Goal: Task Accomplishment & Management: Manage account settings

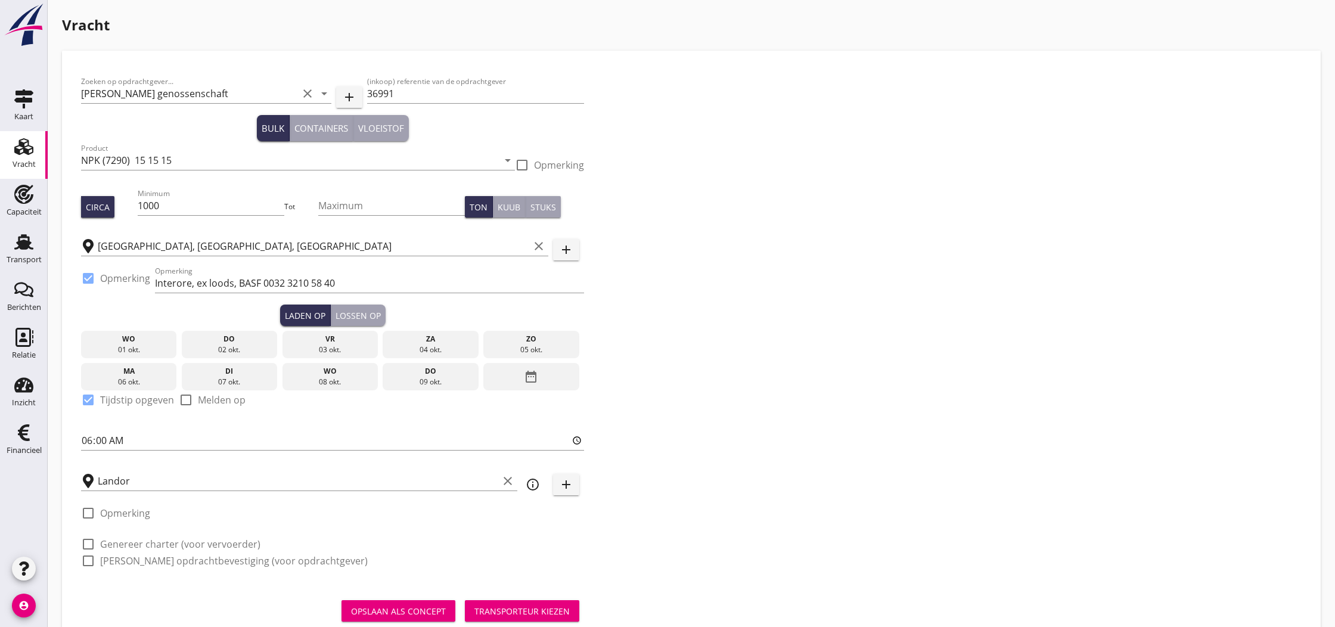
drag, startPoint x: 26, startPoint y: 247, endPoint x: 543, endPoint y: 454, distance: 556.7
click at [26, 247] on use at bounding box center [23, 241] width 19 height 15
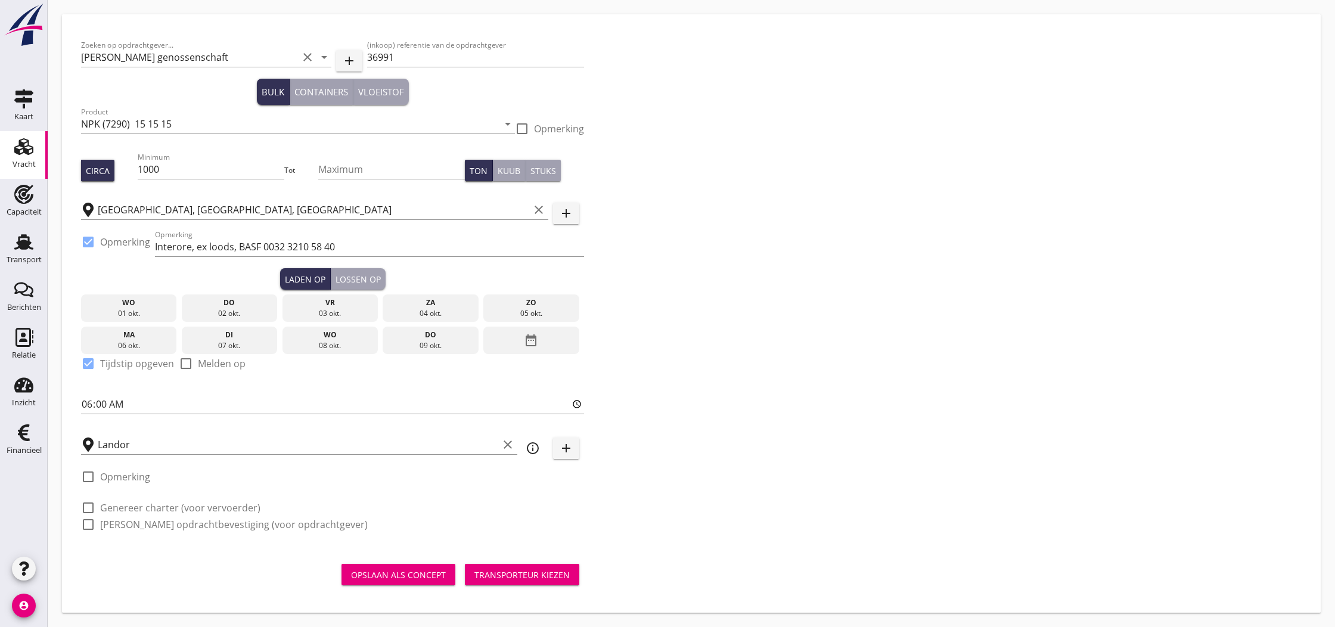
click at [412, 575] on div "Opslaan als concept" at bounding box center [398, 574] width 95 height 13
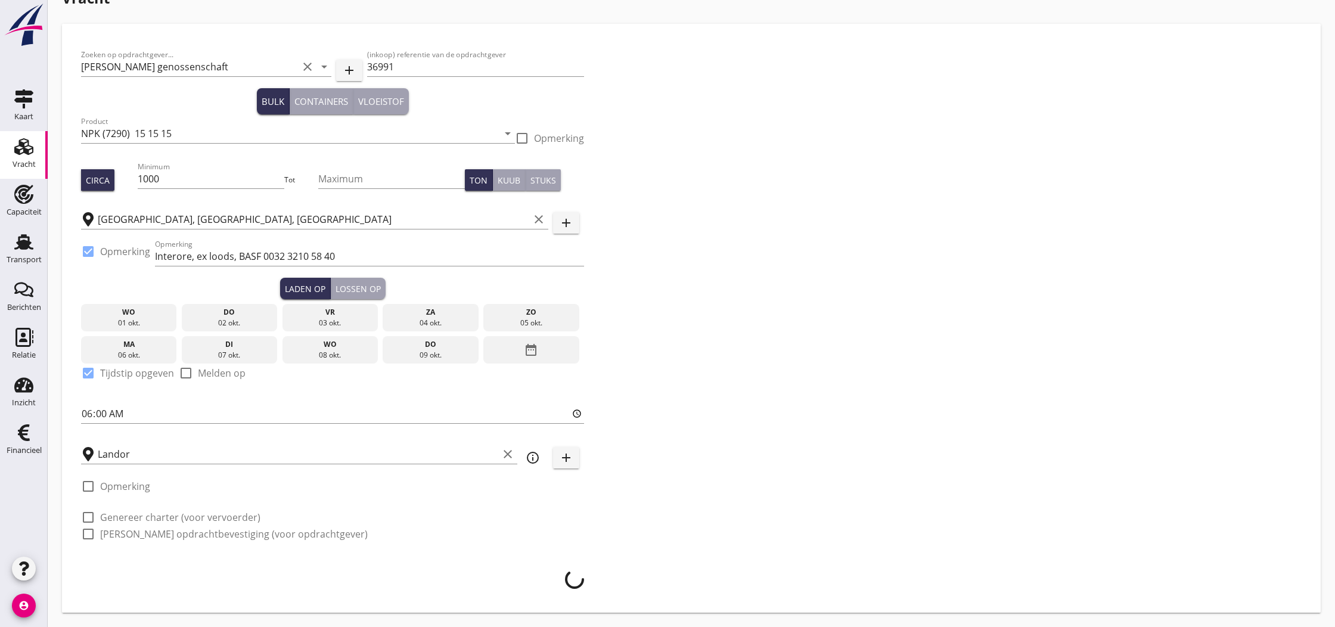
scroll to position [27, 0]
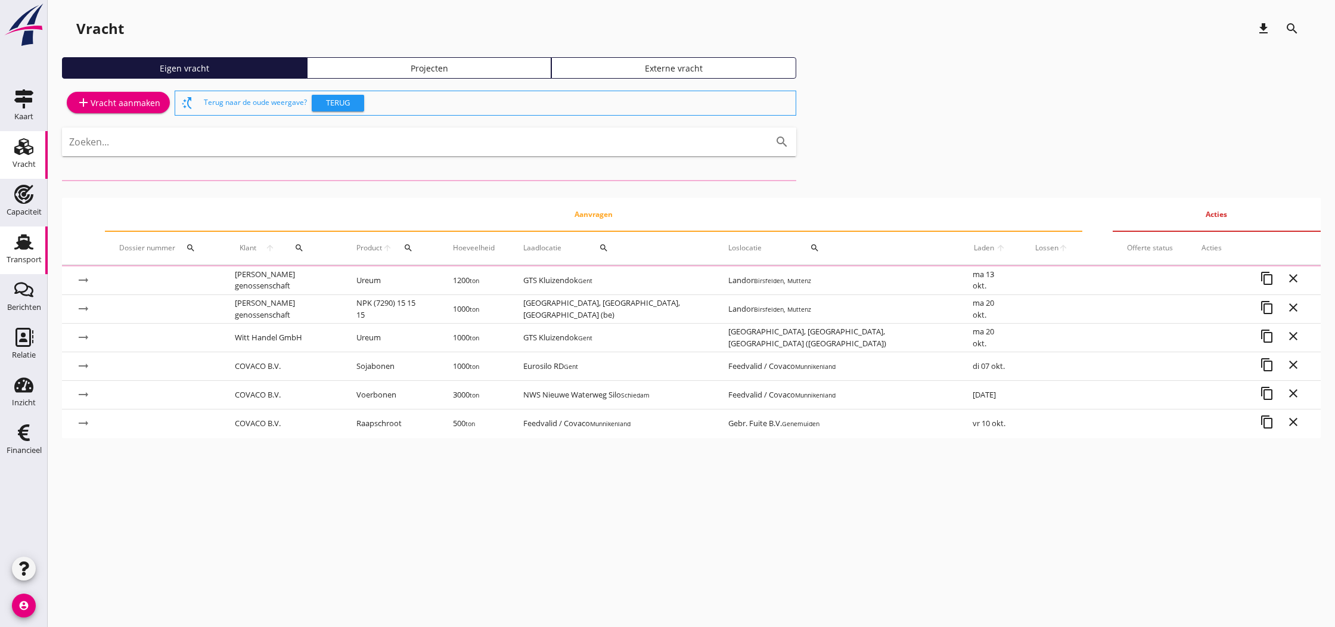
click at [21, 248] on use at bounding box center [23, 241] width 19 height 15
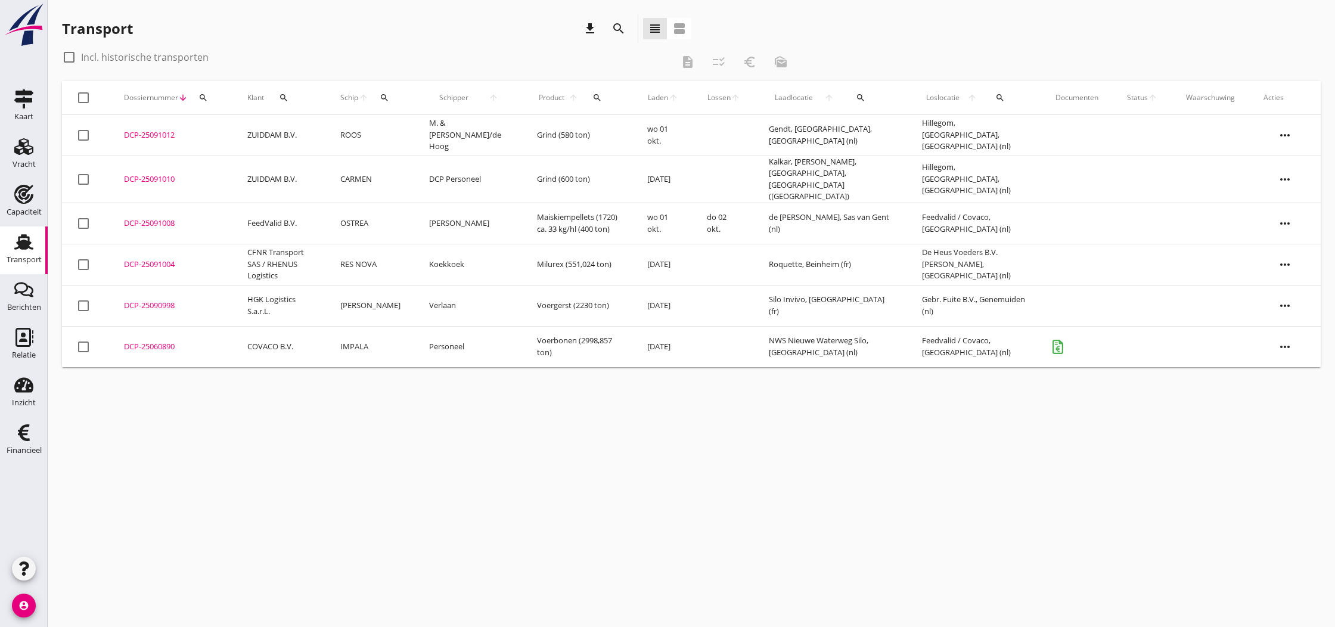
click at [161, 217] on div "DCP-25091008" at bounding box center [171, 223] width 95 height 12
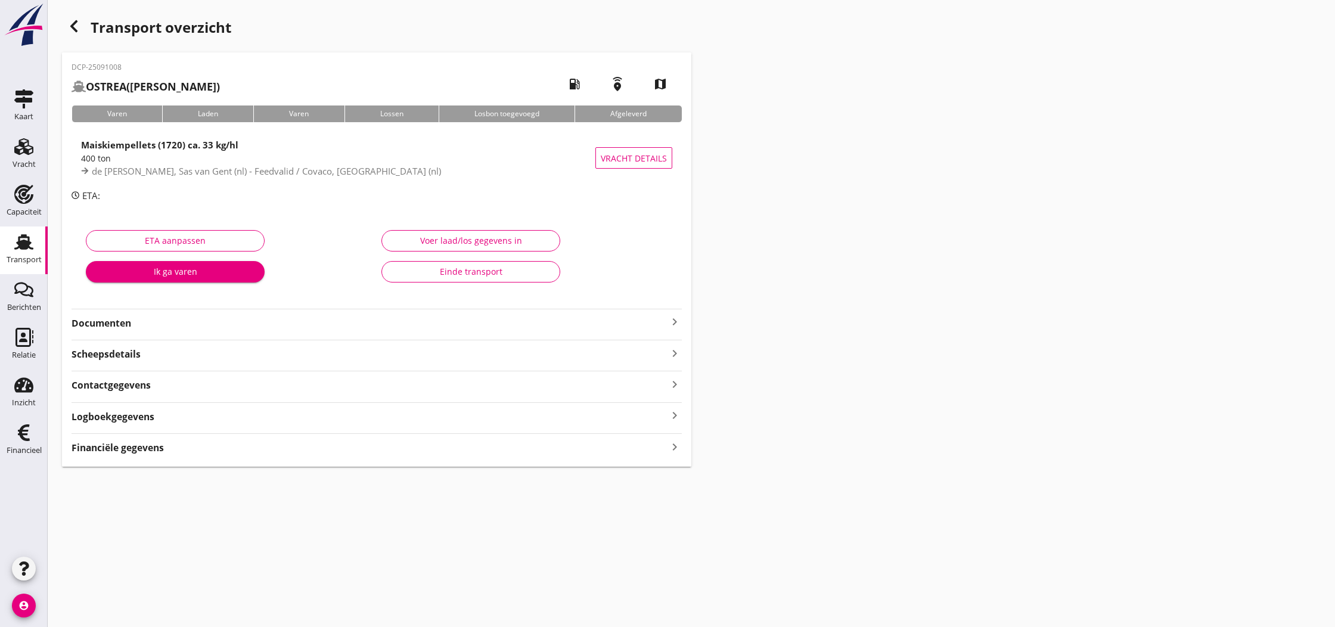
click at [675, 324] on icon "keyboard_arrow_right" at bounding box center [674, 322] width 14 height 14
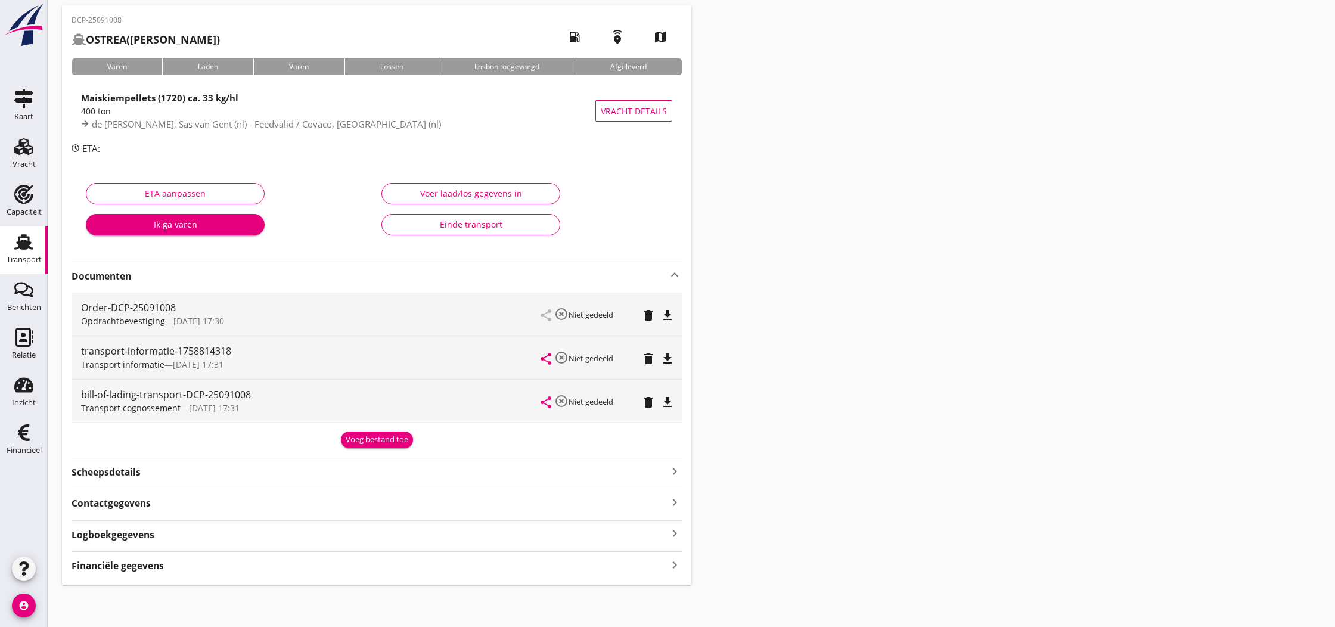
scroll to position [46, 0]
click at [667, 360] on icon "file_download" at bounding box center [667, 359] width 14 height 14
click at [667, 360] on icon "open_in_browser" at bounding box center [667, 359] width 14 height 14
click at [377, 440] on div "Voeg bestand toe" at bounding box center [377, 440] width 63 height 12
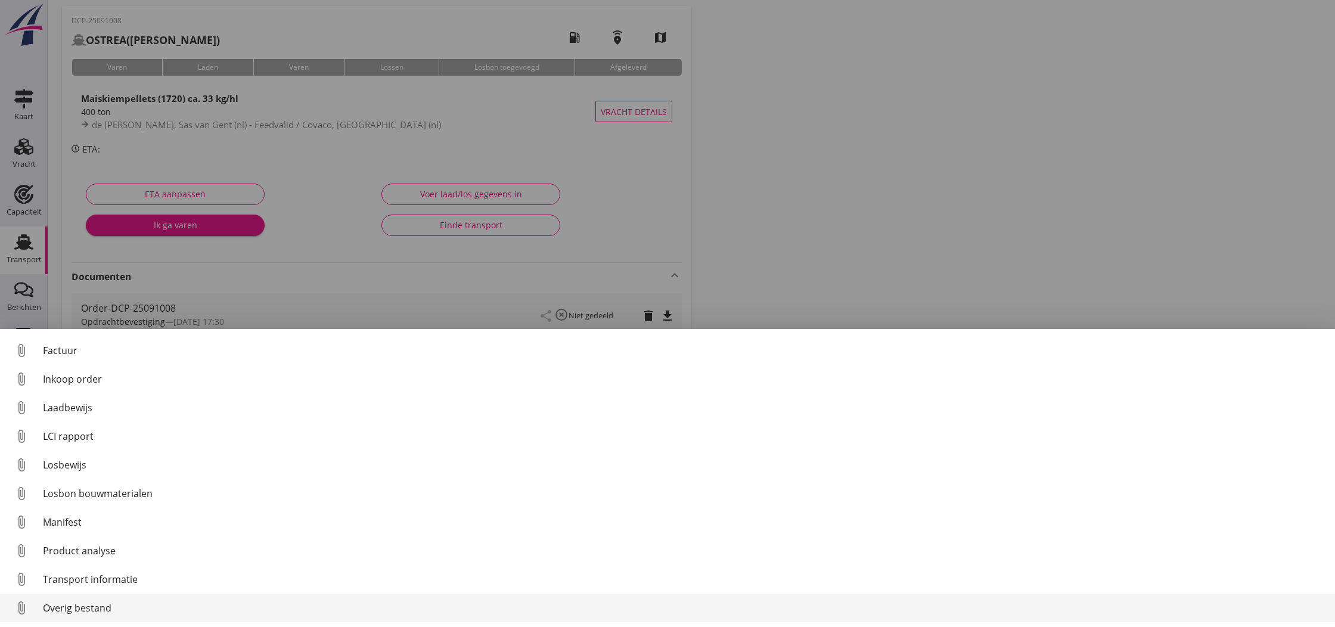
scroll to position [83, 0]
click at [90, 604] on div "Overig bestand" at bounding box center [684, 608] width 1282 height 14
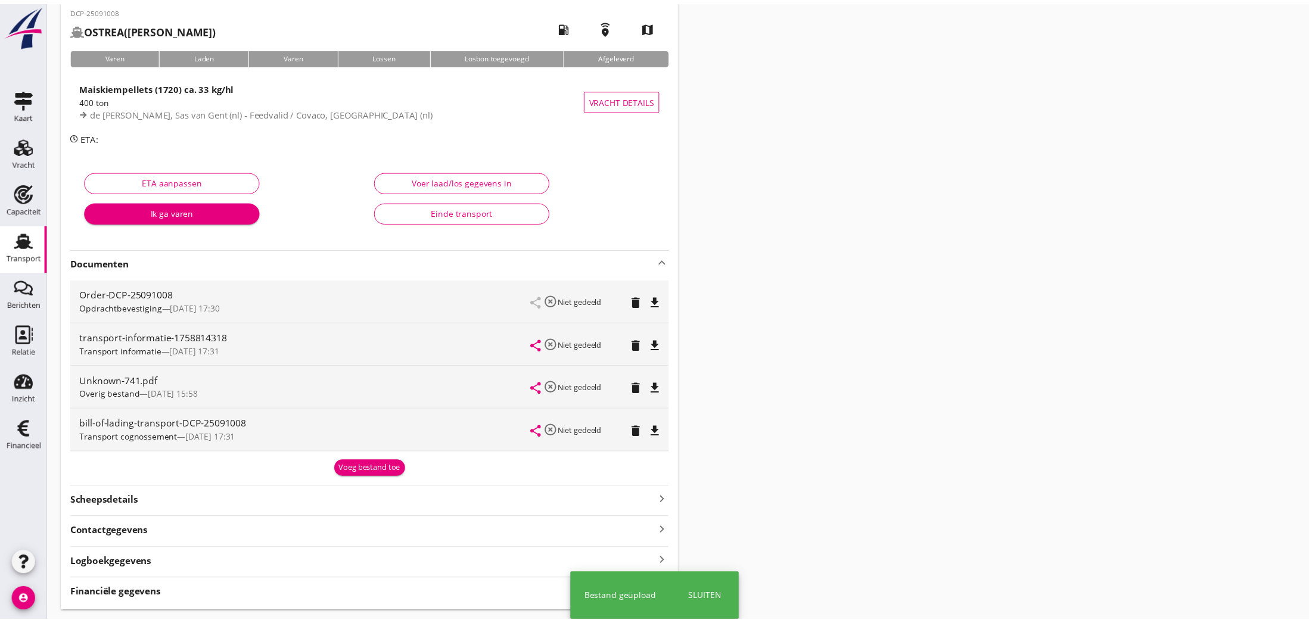
scroll to position [57, 0]
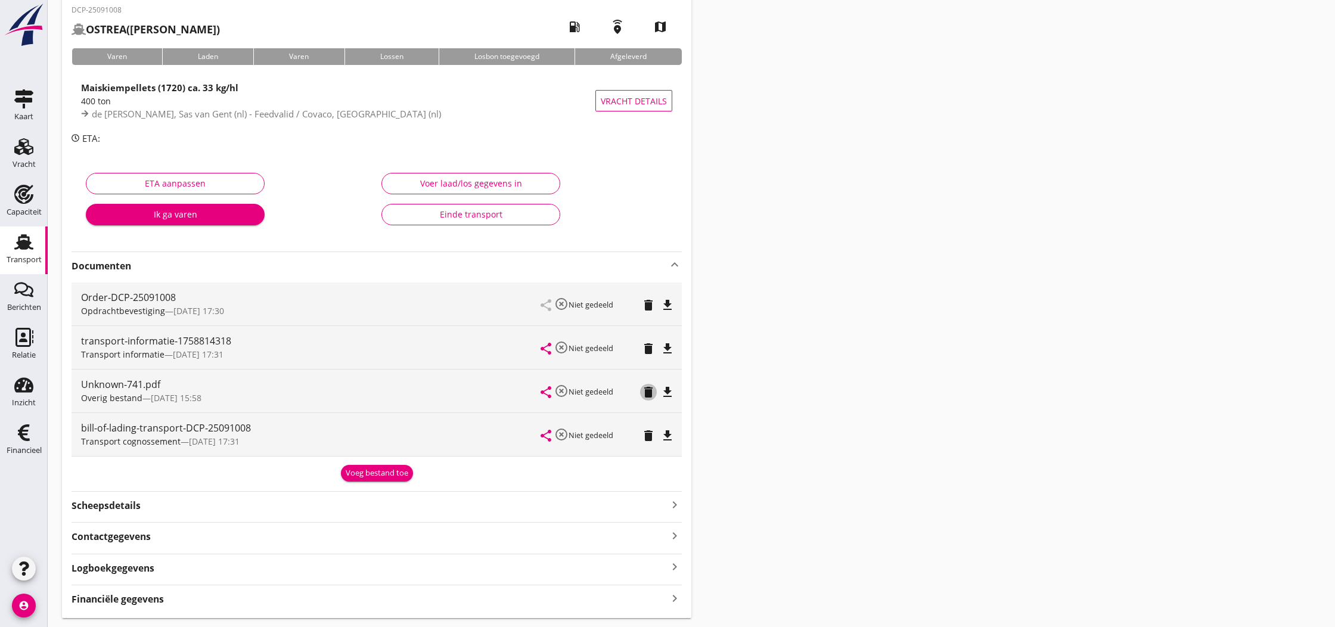
click at [649, 393] on icon "delete" at bounding box center [648, 392] width 14 height 14
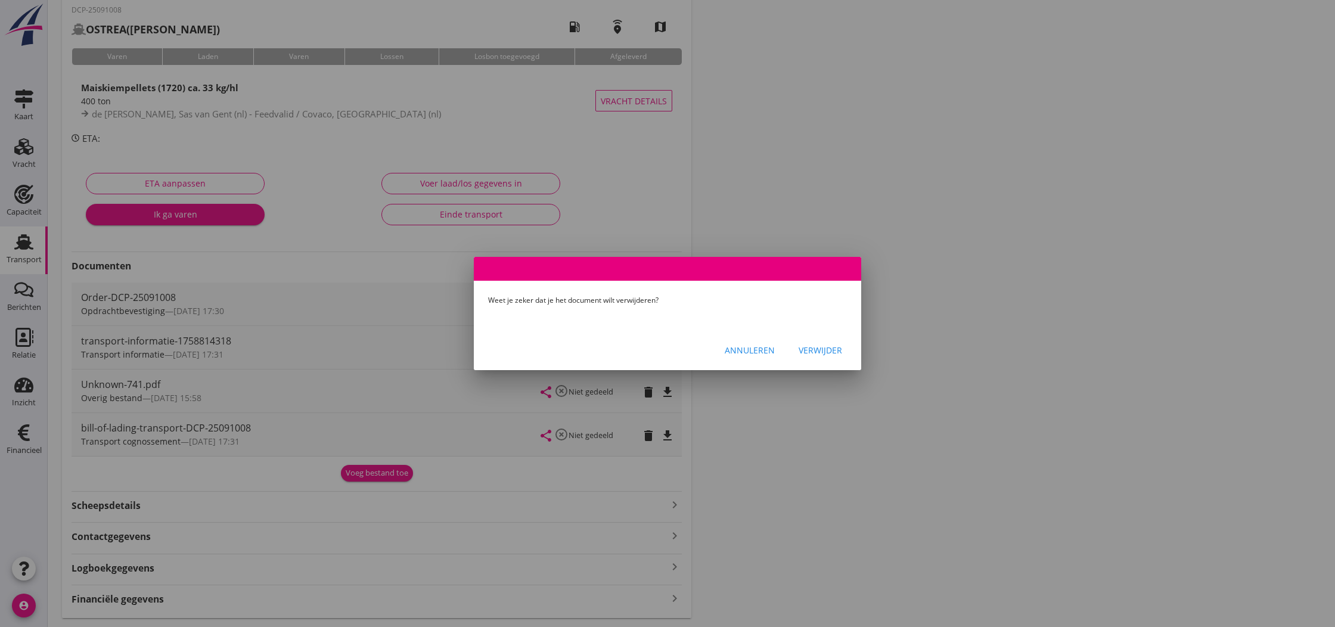
click at [825, 352] on div "Verwijder" at bounding box center [819, 350] width 43 height 13
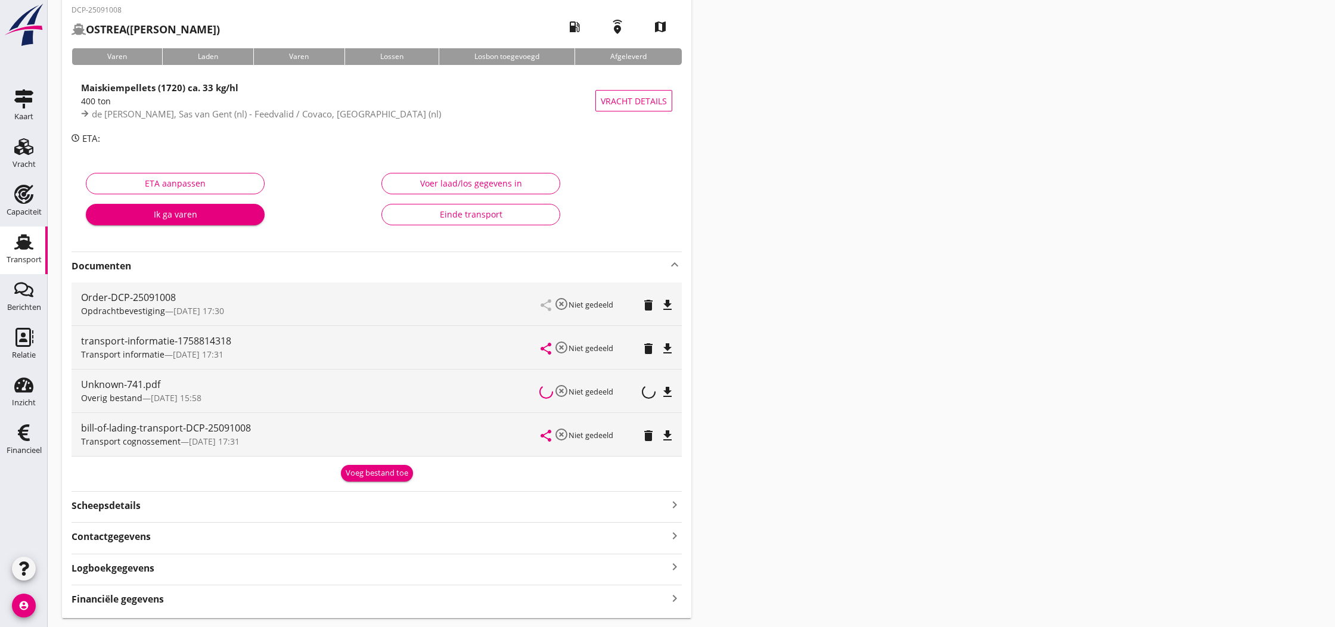
click at [387, 476] on div "Voeg bestand toe" at bounding box center [377, 473] width 63 height 12
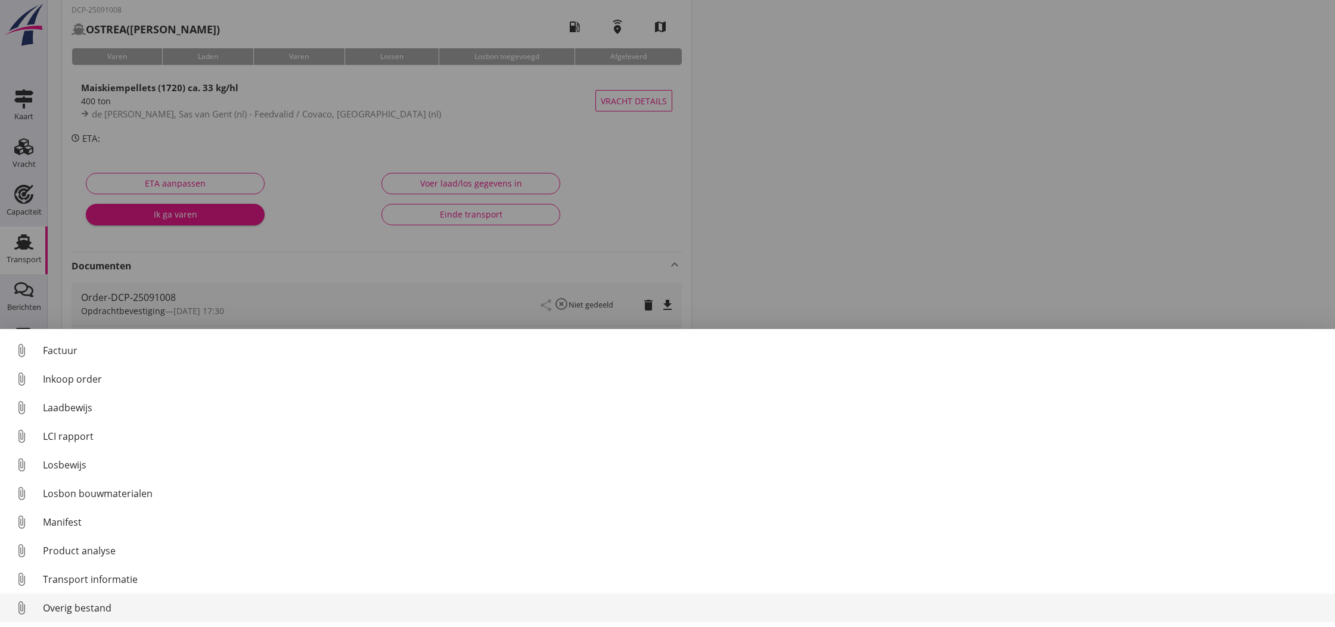
click at [85, 608] on div "Overig bestand" at bounding box center [684, 608] width 1282 height 14
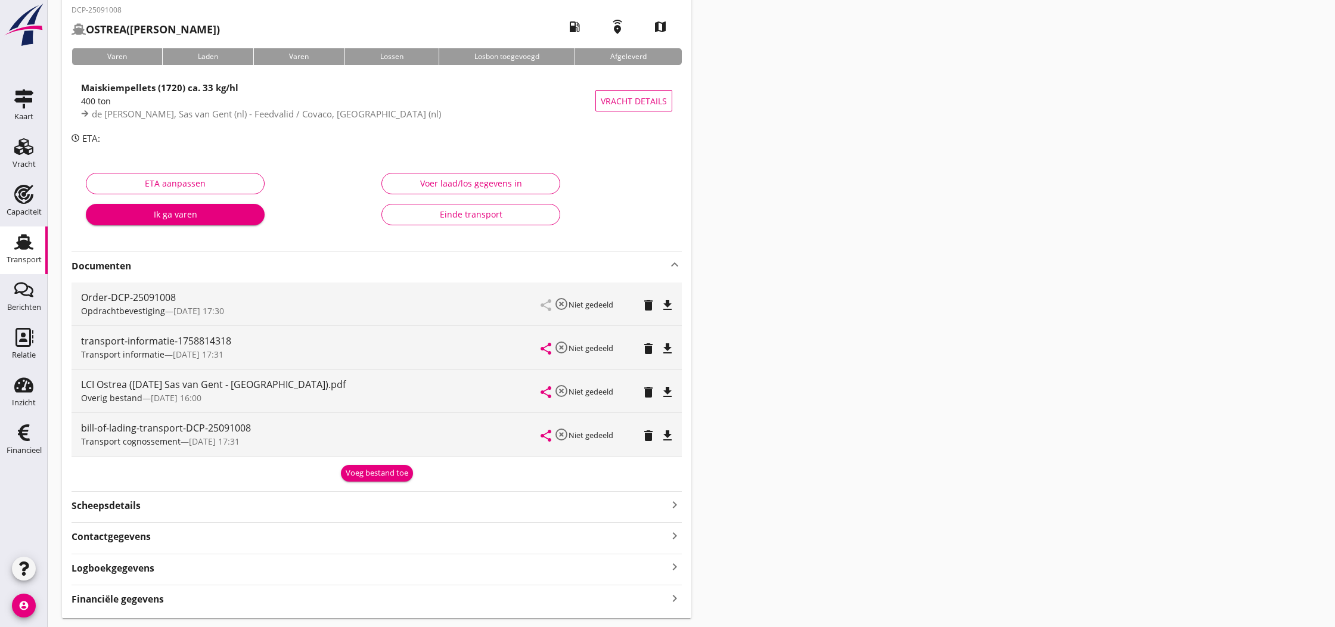
click at [668, 391] on icon "file_download" at bounding box center [667, 392] width 14 height 14
click at [668, 391] on icon "open_in_browser" at bounding box center [667, 392] width 14 height 14
drag, startPoint x: 27, startPoint y: 505, endPoint x: 36, endPoint y: 498, distance: 11.1
click at [36, 498] on div at bounding box center [24, 510] width 48 height 86
